Goal: Complete application form: Complete application form

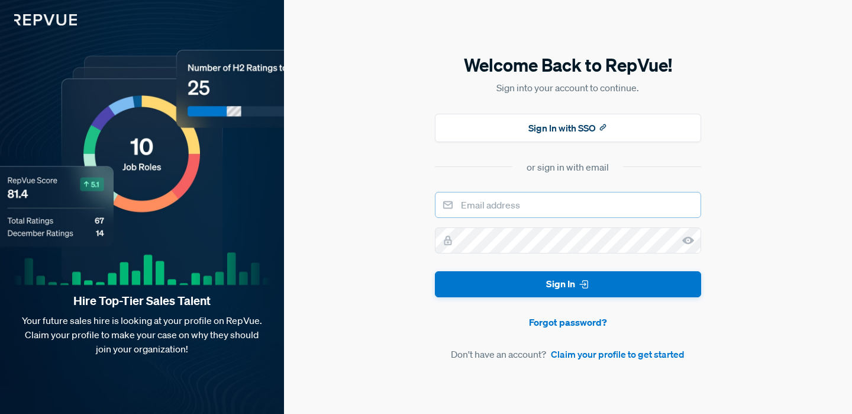
click at [505, 204] on input "email" at bounding box center [568, 205] width 266 height 26
type input "[EMAIL_ADDRESS][DOMAIN_NAME]"
click at [567, 355] on link "Claim your profile to get started" at bounding box center [618, 354] width 134 height 14
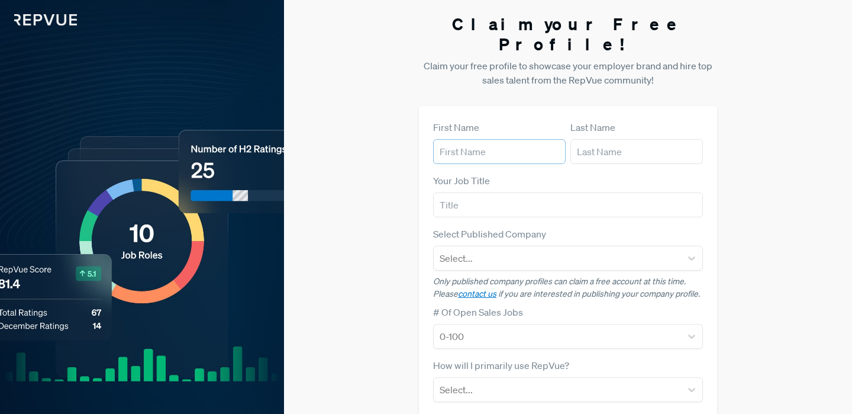
click at [506, 139] on input "text" at bounding box center [499, 151] width 133 height 25
click at [506, 139] on input "[PERSON_NAME]" at bounding box center [499, 151] width 133 height 25
type input "[PERSON_NAME]"
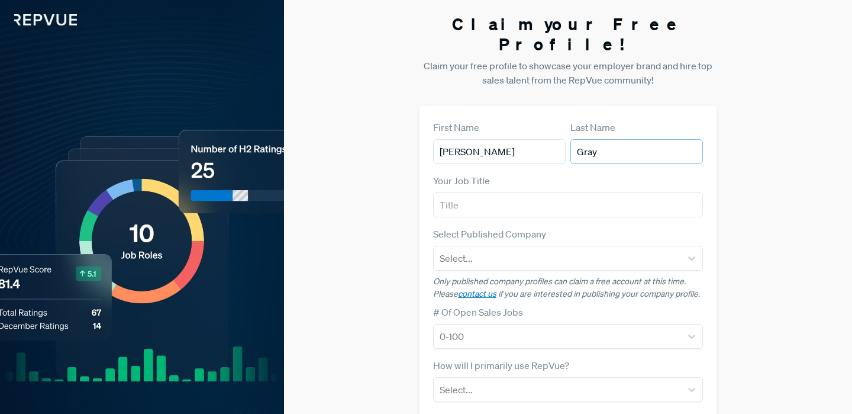
type input "Gray"
type input "VP, Revenue"
click at [543, 250] on div at bounding box center [558, 258] width 236 height 17
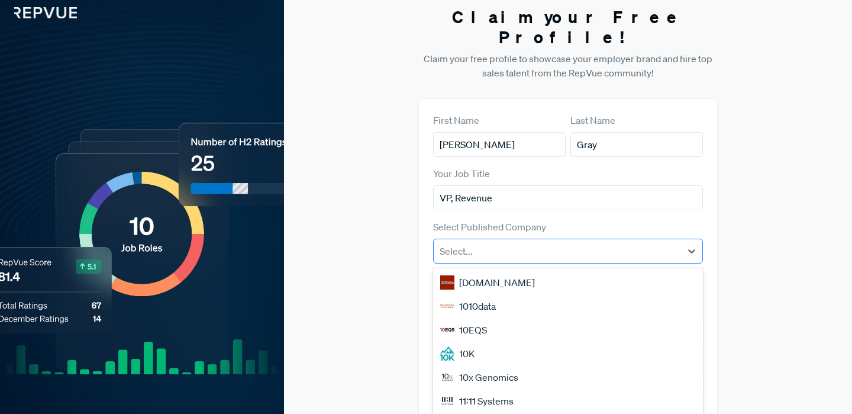
scroll to position [24, 0]
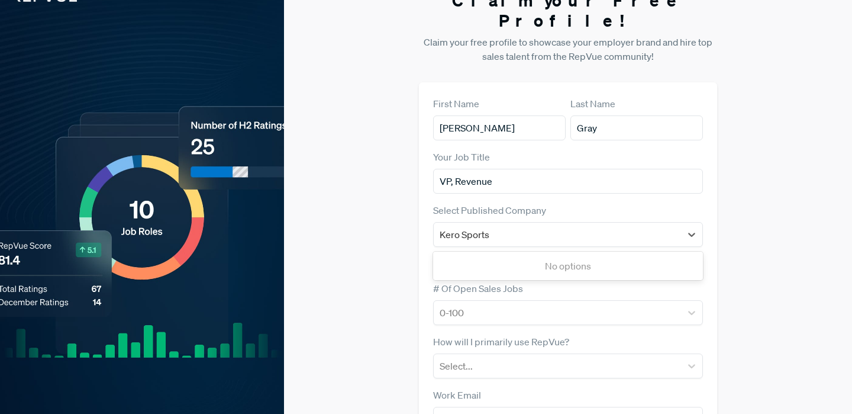
type input "Kero Sports"
click at [381, 228] on div "Claim your Free Profile! Claim your free profile to showcase your employer bran…" at bounding box center [568, 273] width 568 height 595
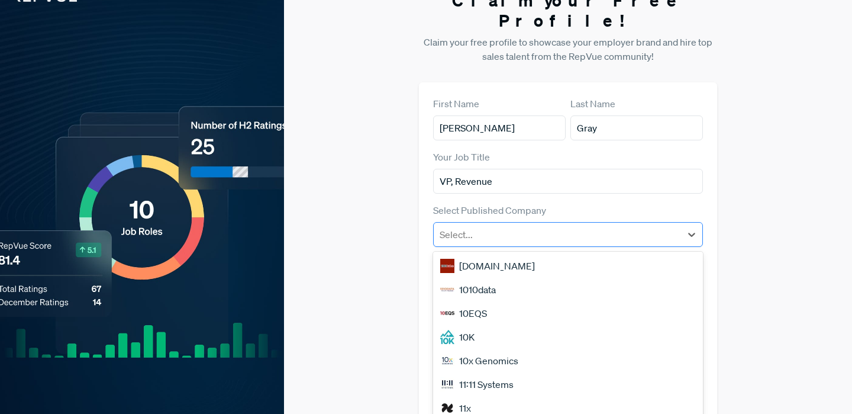
click at [487, 226] on div at bounding box center [558, 234] width 236 height 17
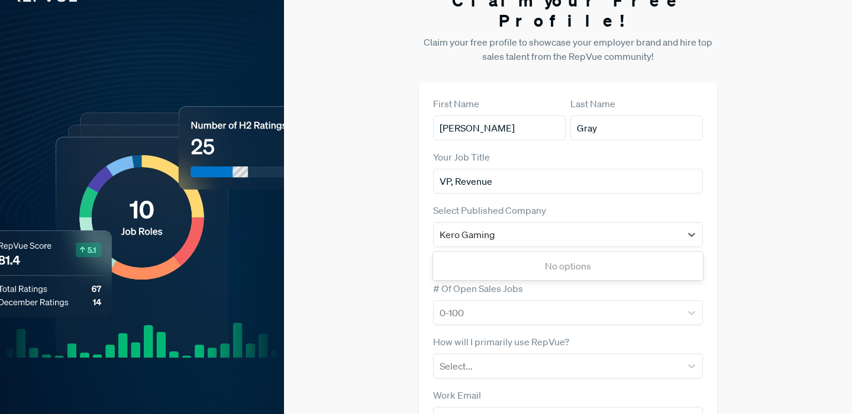
type input "Kero Gaming"
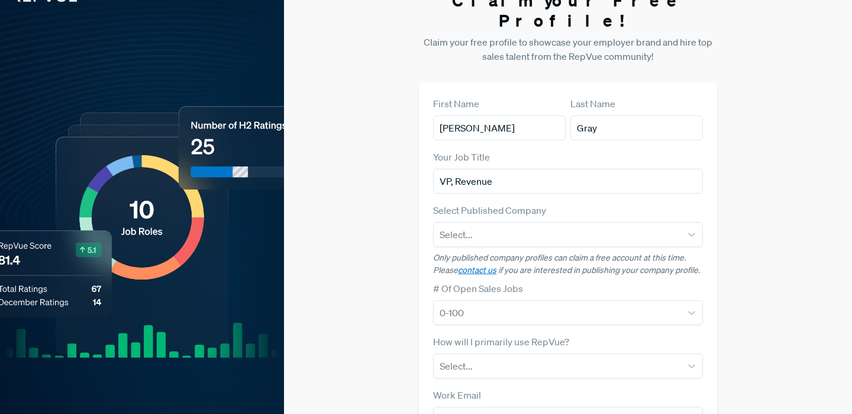
click at [401, 221] on div "Claim your Free Profile! Claim your free profile to showcase your employer bran…" at bounding box center [568, 273] width 568 height 595
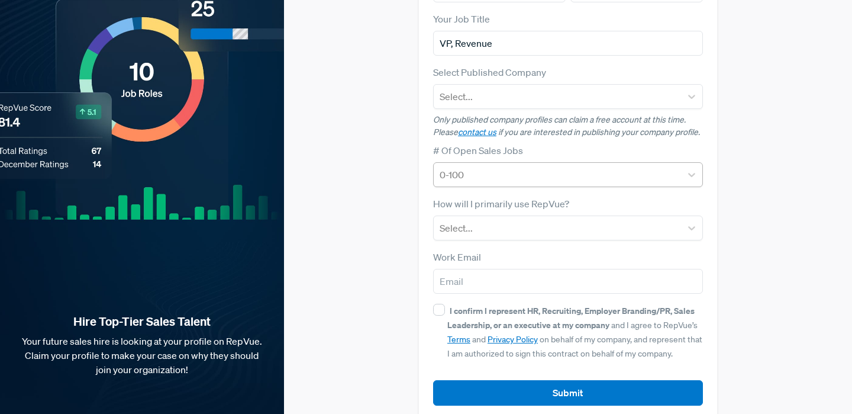
scroll to position [0, 0]
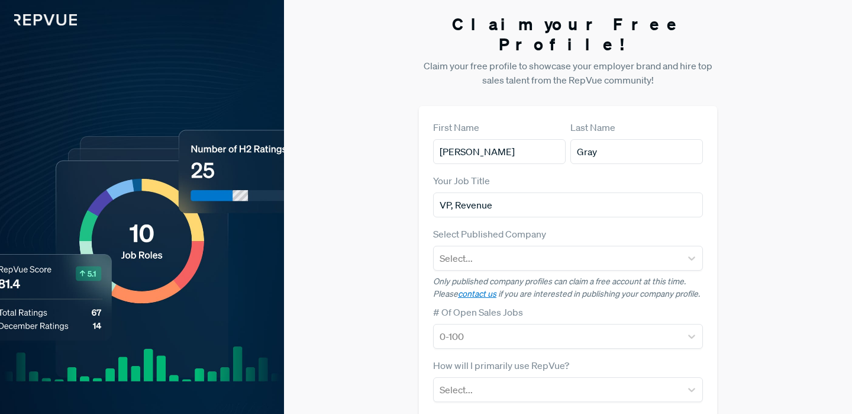
click at [66, 17] on img at bounding box center [38, 12] width 77 height 25
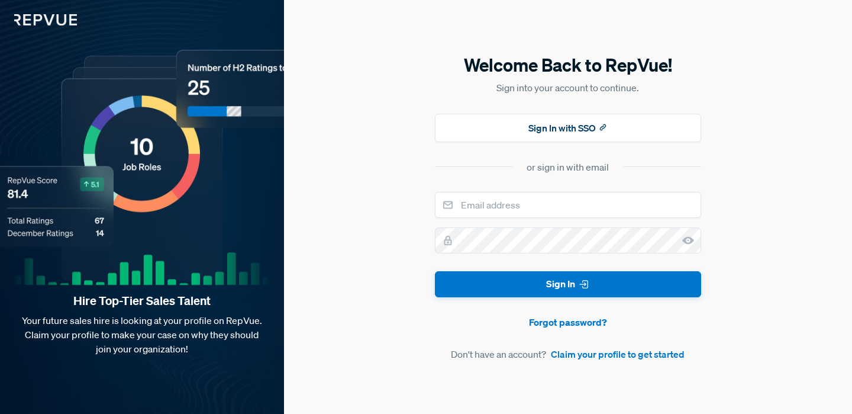
click at [66, 19] on img at bounding box center [38, 12] width 77 height 25
